Goal: Task Accomplishment & Management: Use online tool/utility

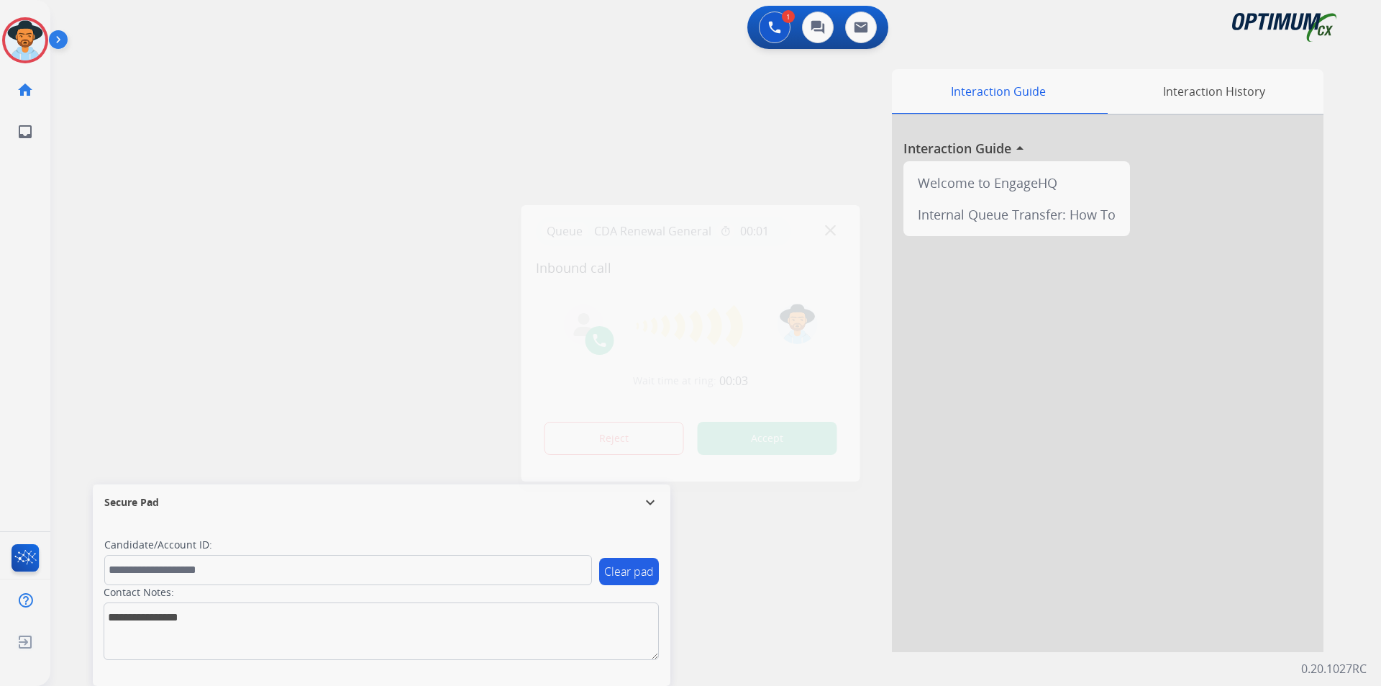
click at [542, 122] on div at bounding box center [690, 343] width 1381 height 686
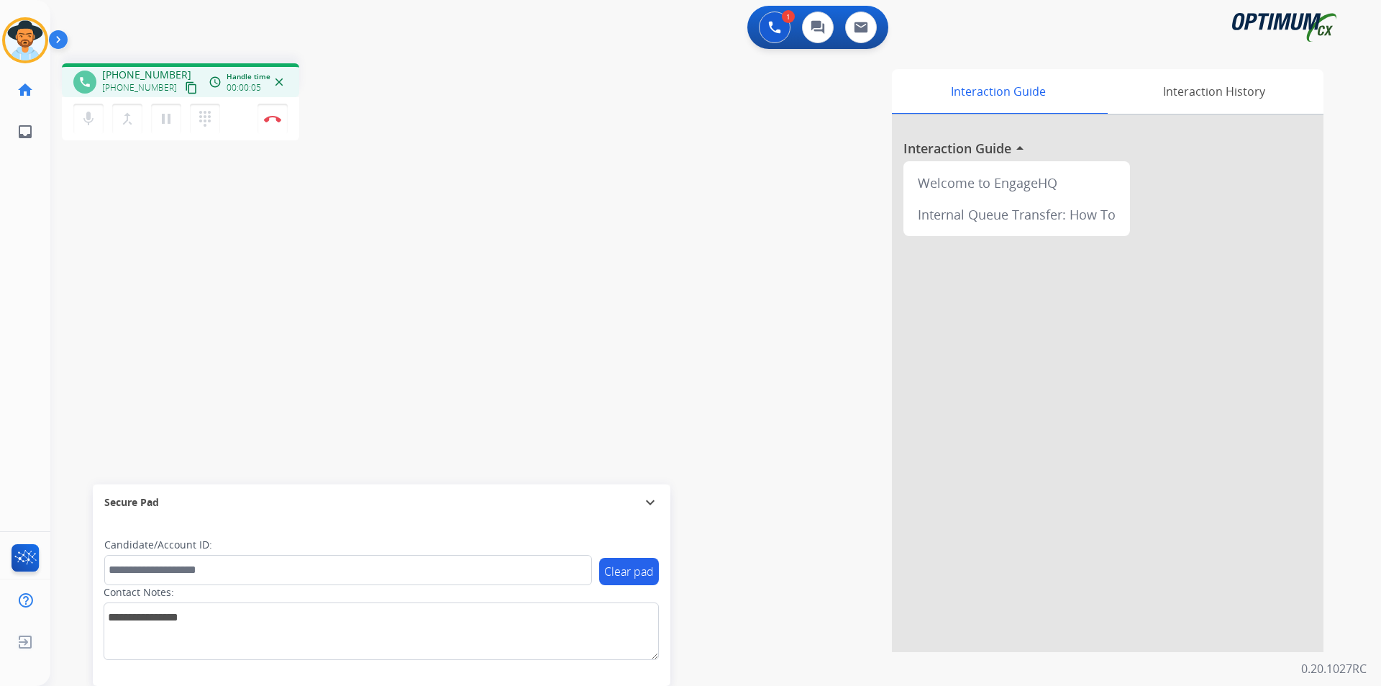
click at [142, 78] on span "[PHONE_NUMBER]" at bounding box center [146, 75] width 89 height 14
copy span "19124411135"
click at [822, 397] on div "Interaction Guide Interaction History Interaction Guide arrow_drop_up Welcome t…" at bounding box center [900, 360] width 848 height 583
